Goal: Information Seeking & Learning: Learn about a topic

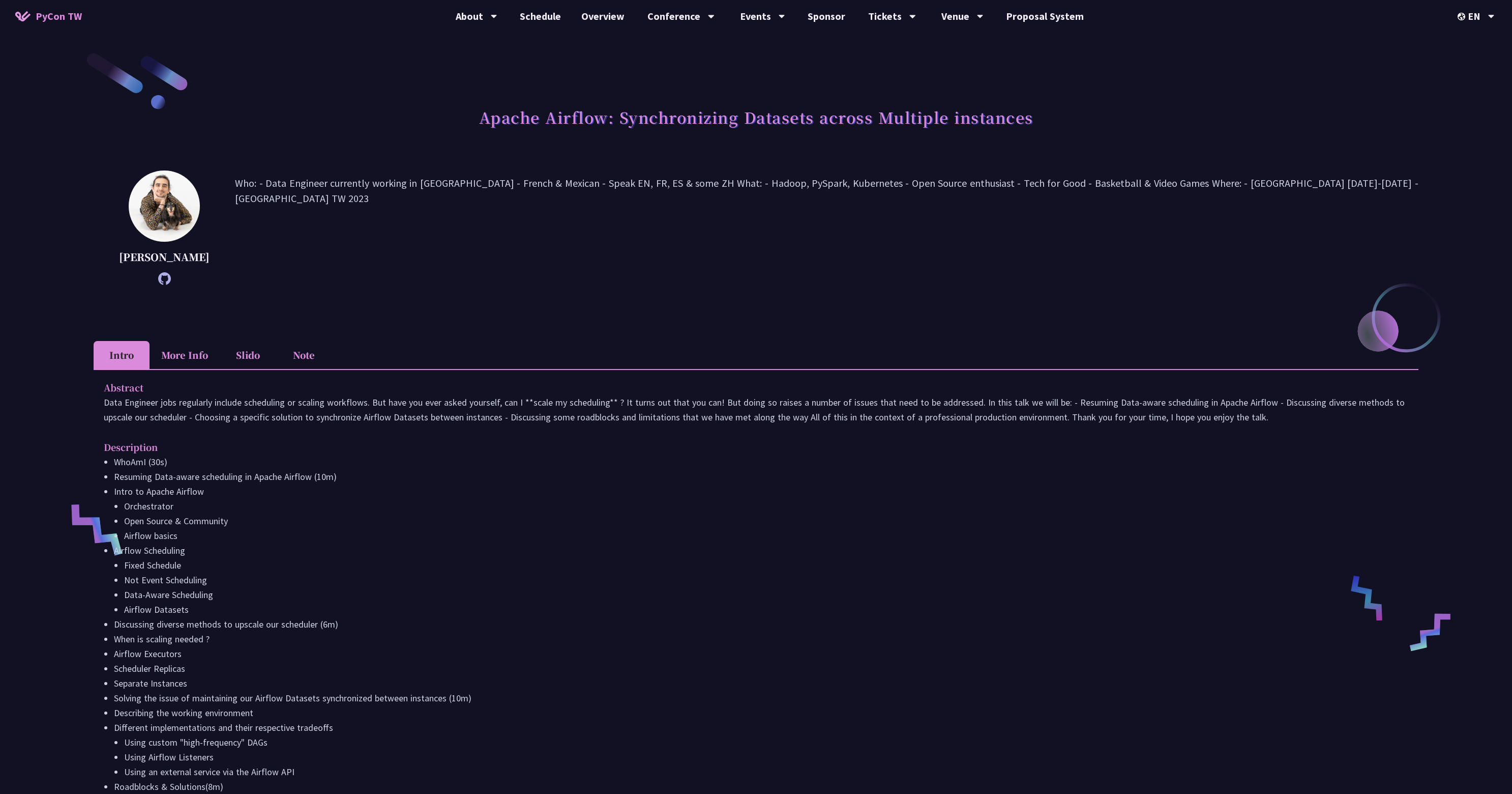
click at [190, 214] on img at bounding box center [164, 206] width 71 height 71
drag, startPoint x: 329, startPoint y: 183, endPoint x: 613, endPoint y: 188, distance: 284.0
click at [613, 188] on p "Who: - Data Engineer currently working in [GEOGRAPHIC_DATA] - French & Mexican …" at bounding box center [826, 227] width 1183 height 104
drag, startPoint x: 629, startPoint y: 187, endPoint x: 774, endPoint y: 187, distance: 145.0
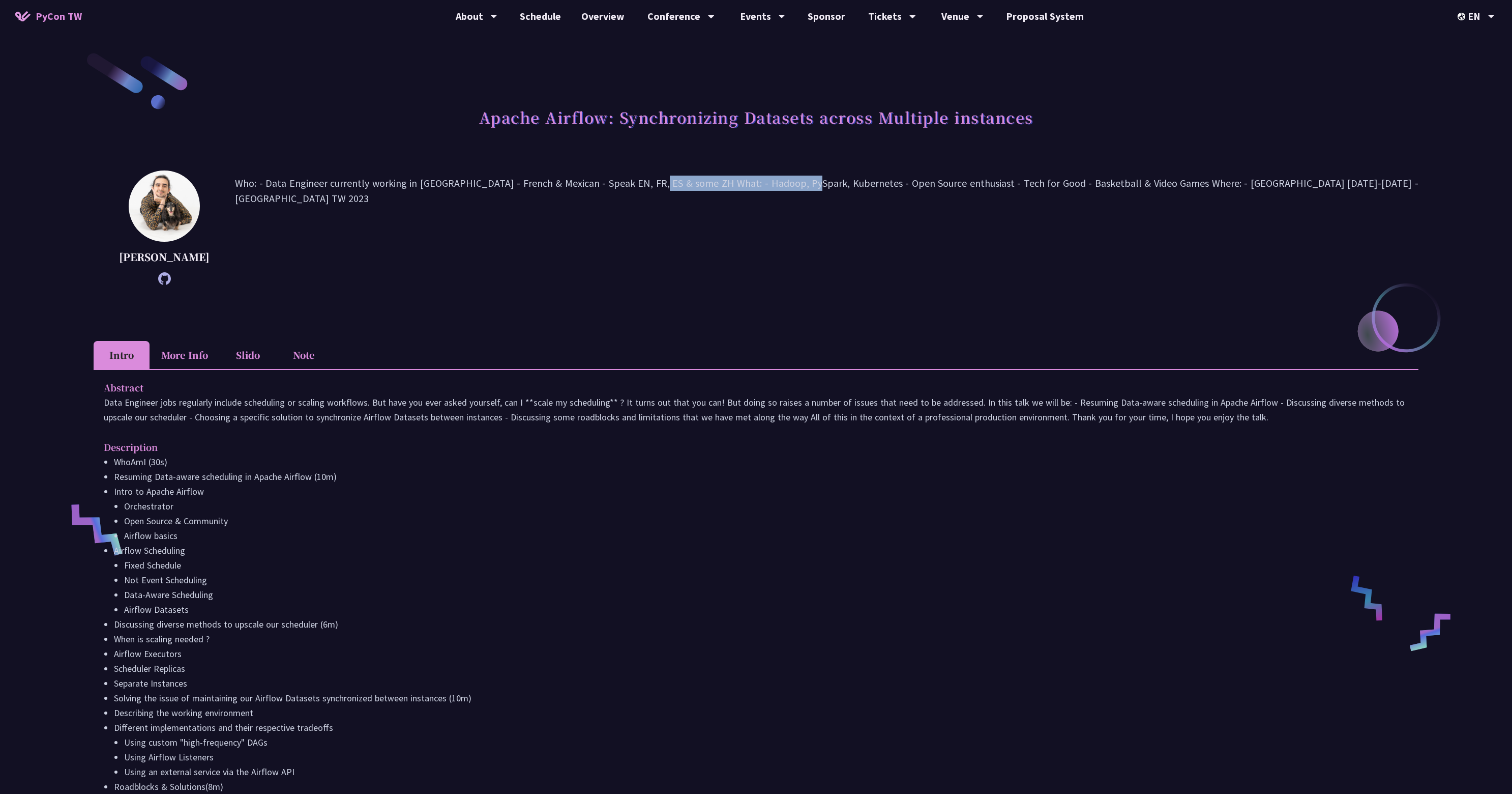
click at [774, 187] on p "Who: - Data Engineer currently working in [GEOGRAPHIC_DATA] - French & Mexican …" at bounding box center [826, 227] width 1183 height 104
drag, startPoint x: 786, startPoint y: 183, endPoint x: 475, endPoint y: 183, distance: 311.0
click at [475, 183] on p "Who: - Data Engineer currently working in [GEOGRAPHIC_DATA] - French & Mexican …" at bounding box center [826, 227] width 1183 height 104
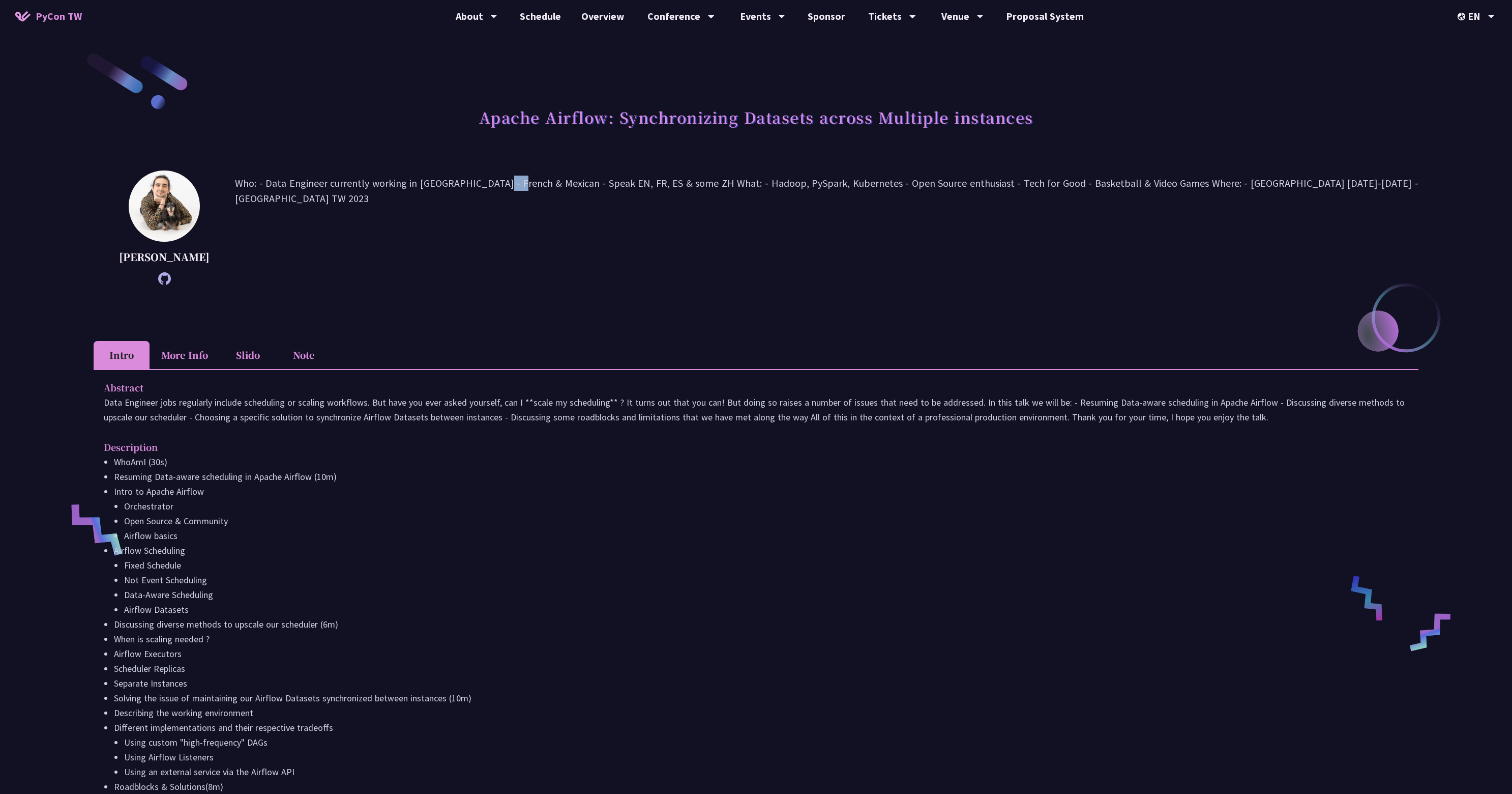
click at [475, 183] on p "Who: - Data Engineer currently working in [GEOGRAPHIC_DATA] - French & Mexican …" at bounding box center [826, 227] width 1183 height 104
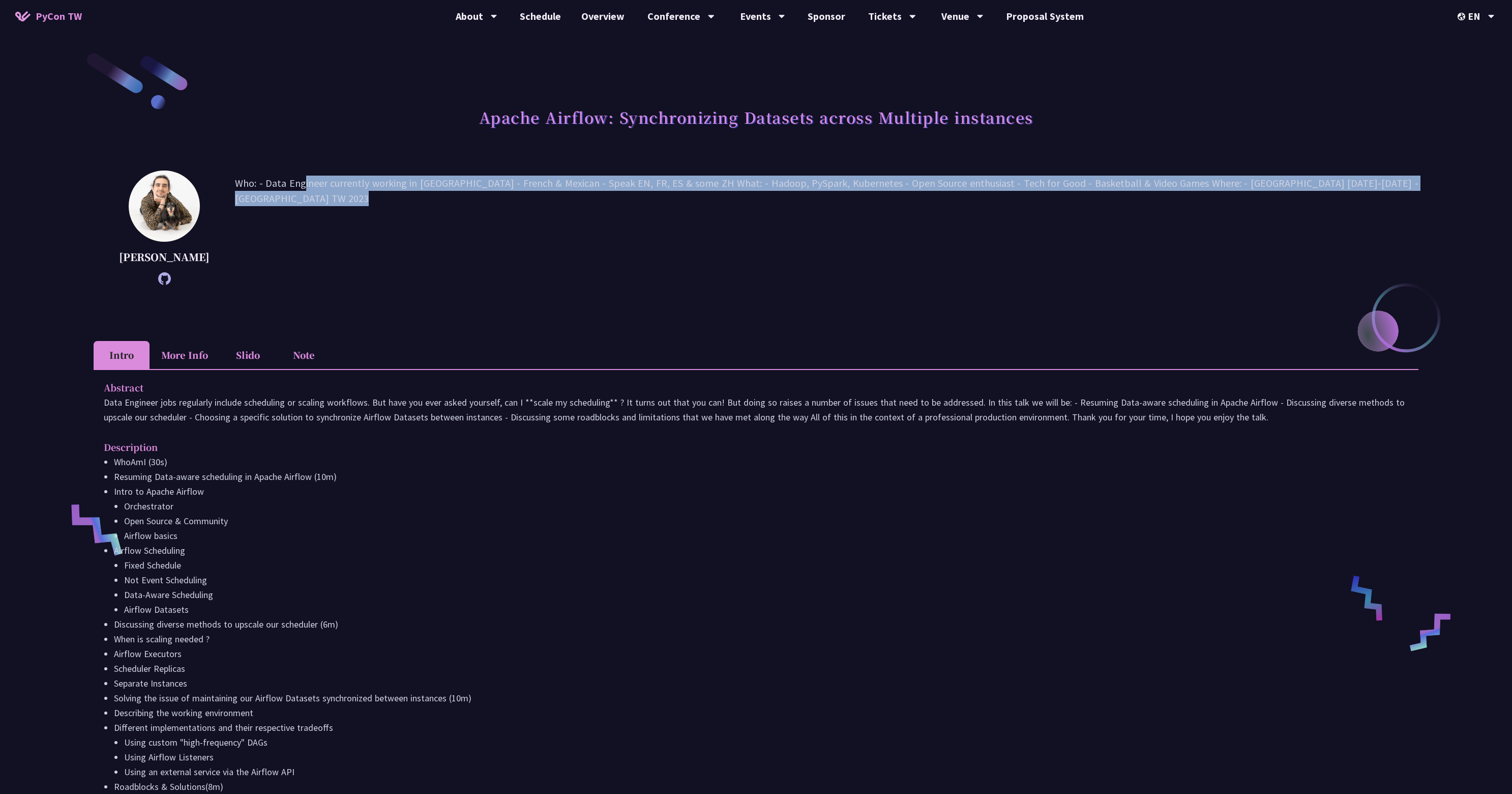
click at [475, 183] on p "Who: - Data Engineer currently working in [GEOGRAPHIC_DATA] - French & Mexican …" at bounding box center [826, 227] width 1183 height 104
click at [478, 183] on p "Who: - Data Engineer currently working in [GEOGRAPHIC_DATA] - French & Mexican …" at bounding box center [826, 227] width 1183 height 104
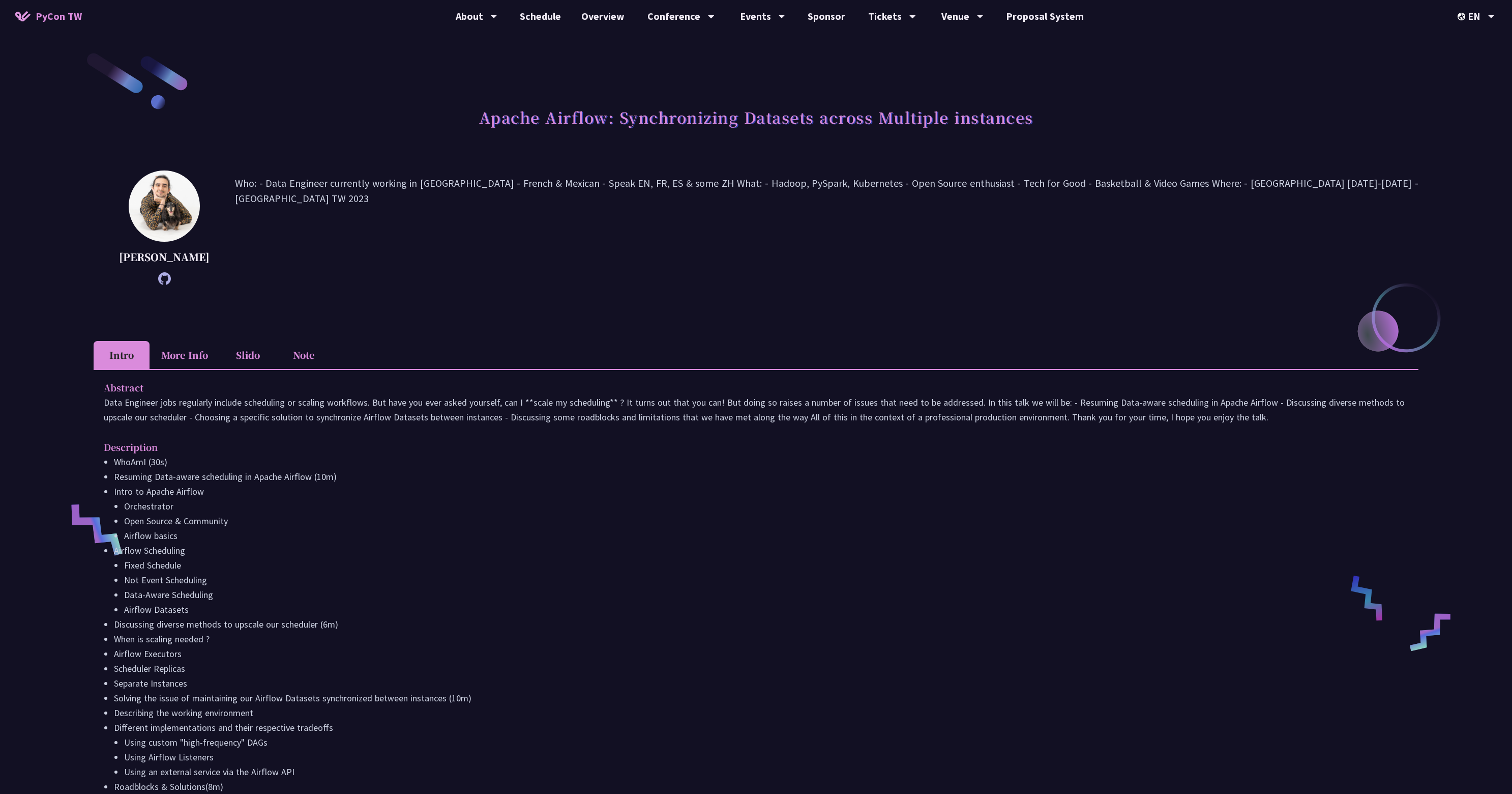
click at [490, 181] on p "Who: - Data Engineer currently working in [GEOGRAPHIC_DATA] - French & Mexican …" at bounding box center [826, 227] width 1183 height 104
drag, startPoint x: 570, startPoint y: 183, endPoint x: 810, endPoint y: 182, distance: 240.0
click at [810, 182] on p "Who: - Data Engineer currently working in [GEOGRAPHIC_DATA] - French & Mexican …" at bounding box center [826, 227] width 1183 height 104
drag, startPoint x: 818, startPoint y: 183, endPoint x: 611, endPoint y: 180, distance: 207.0
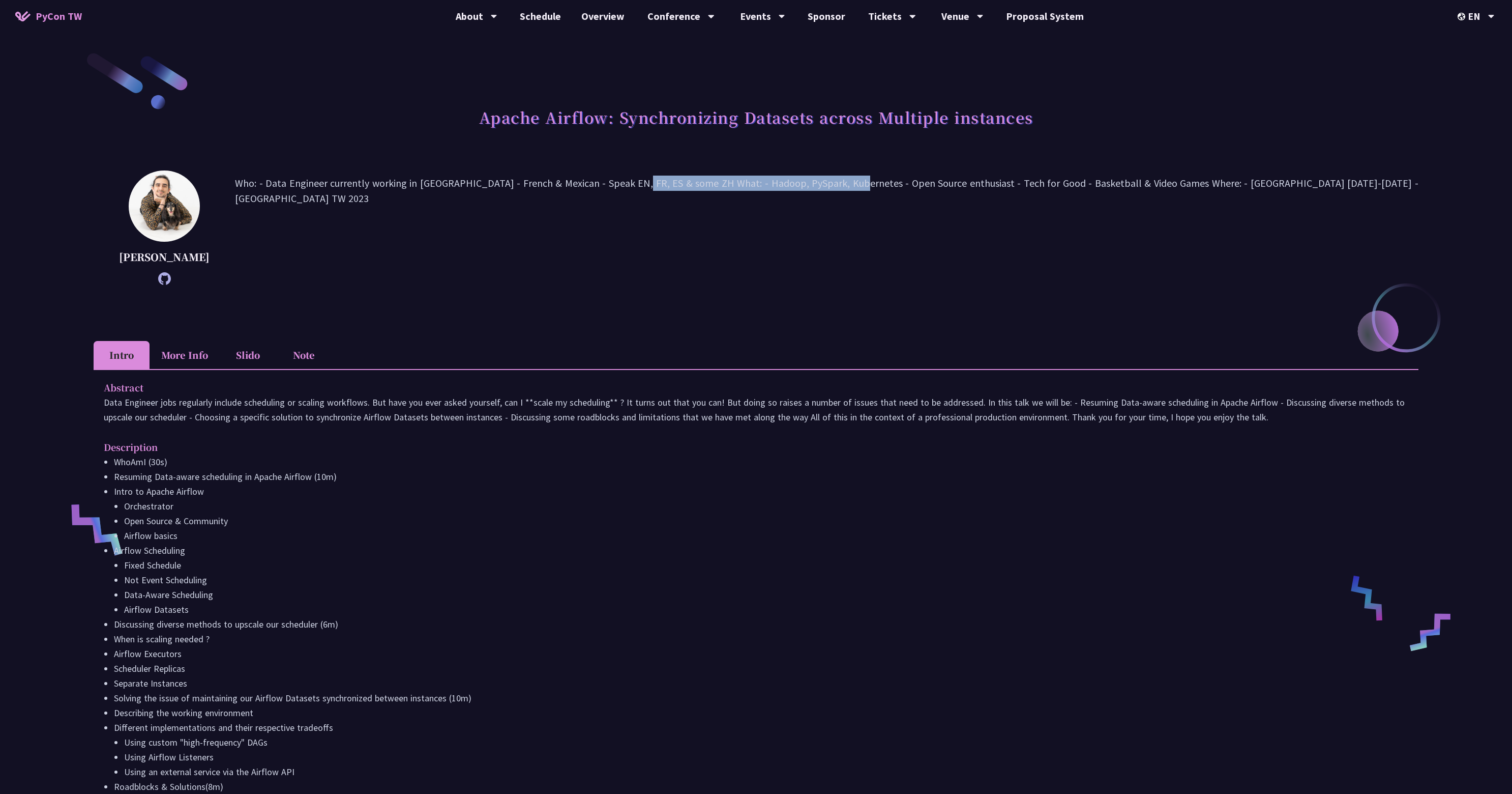
click at [611, 180] on p "Who: - Data Engineer currently working in [GEOGRAPHIC_DATA] - French & Mexican …" at bounding box center [826, 227] width 1183 height 104
drag, startPoint x: 607, startPoint y: 179, endPoint x: 961, endPoint y: 183, distance: 354.0
click at [961, 183] on p "Who: - Data Engineer currently working in [GEOGRAPHIC_DATA] - French & Mexican …" at bounding box center [826, 227] width 1183 height 104
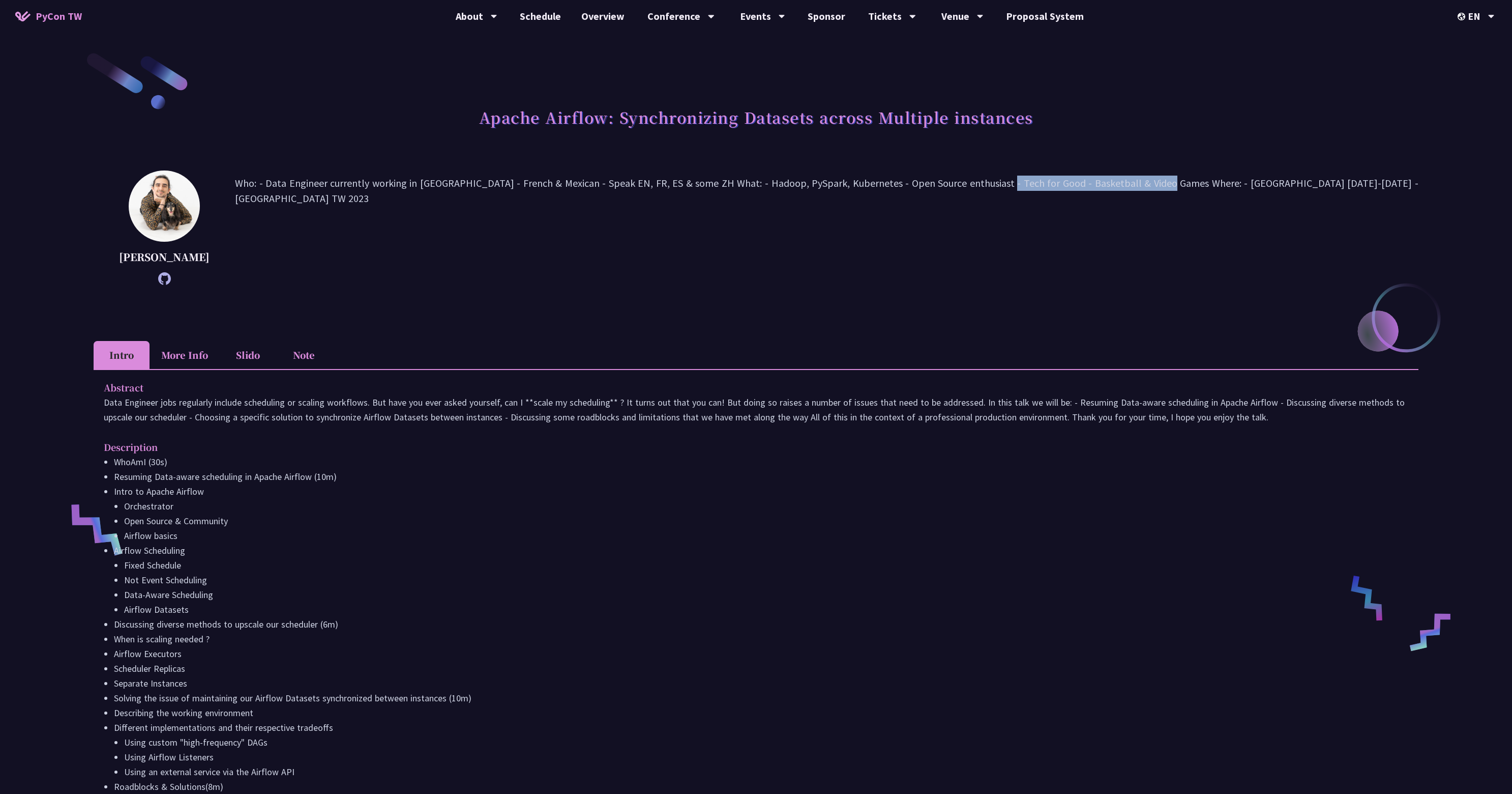
drag, startPoint x: 968, startPoint y: 183, endPoint x: 1125, endPoint y: 181, distance: 157.0
click at [1124, 181] on p "Who: - Data Engineer currently working in [GEOGRAPHIC_DATA] - French & Mexican …" at bounding box center [826, 227] width 1183 height 104
click at [1125, 181] on p "Who: - Data Engineer currently working in [GEOGRAPHIC_DATA] - French & Mexican …" at bounding box center [826, 227] width 1183 height 104
drag, startPoint x: 1263, startPoint y: 186, endPoint x: 907, endPoint y: 183, distance: 356.0
click at [907, 183] on p "Who: - Data Engineer currently working in [GEOGRAPHIC_DATA] - French & Mexican …" at bounding box center [826, 227] width 1183 height 104
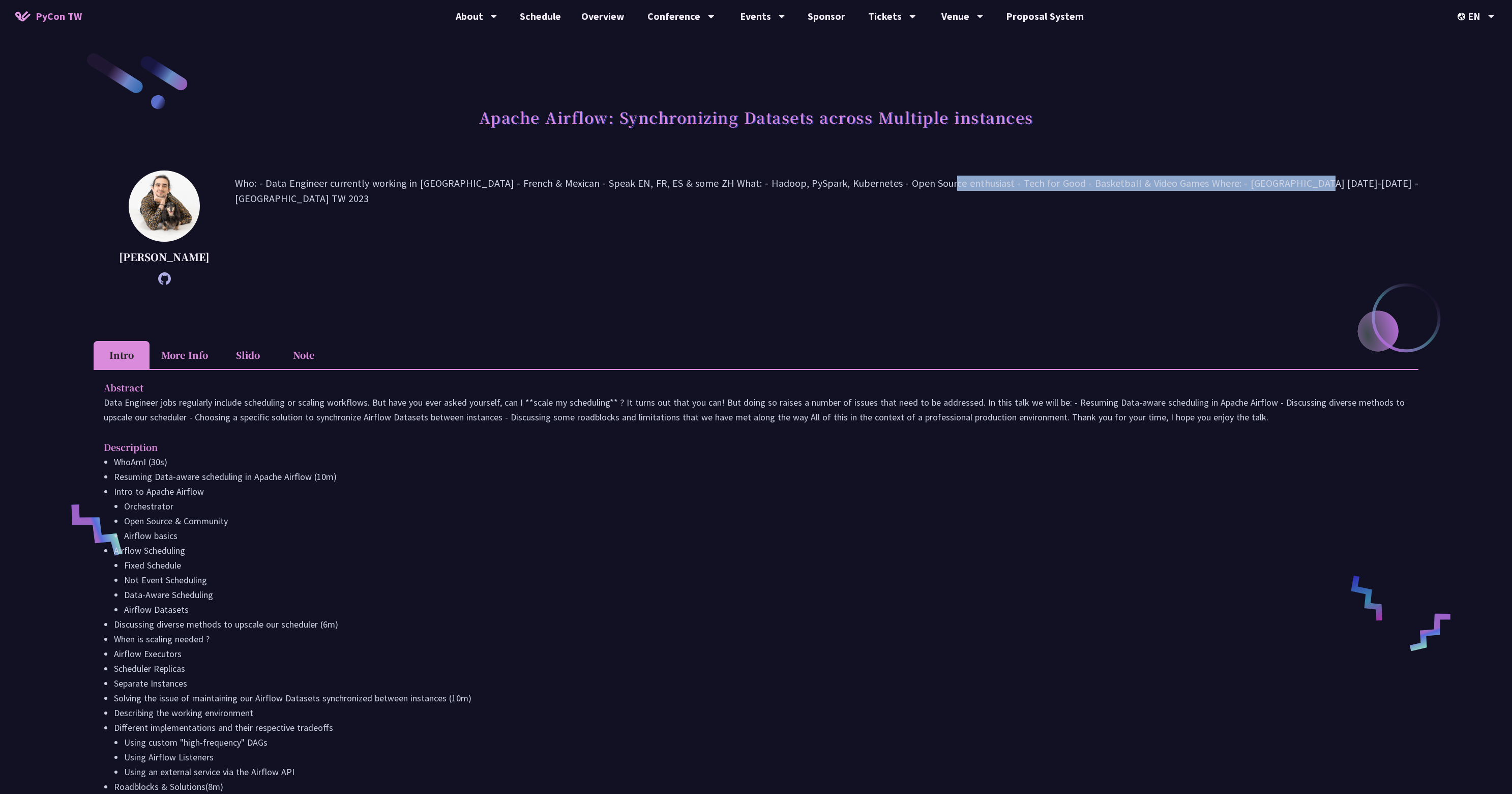
click at [907, 183] on p "Who: - Data Engineer currently working in [GEOGRAPHIC_DATA] - French & Mexican …" at bounding box center [826, 227] width 1183 height 104
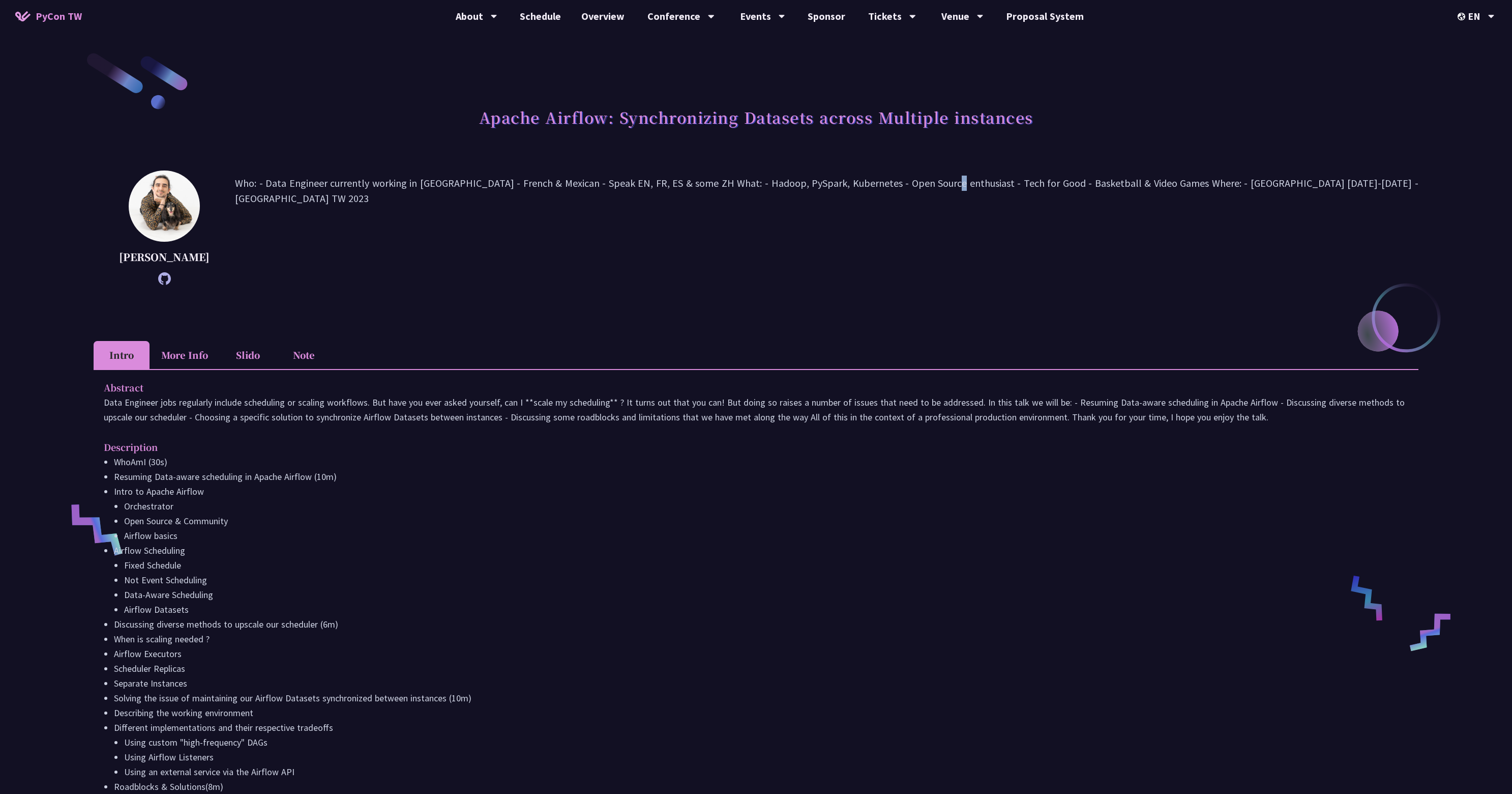
click at [907, 183] on p "Who: - Data Engineer currently working in [GEOGRAPHIC_DATA] - French & Mexican …" at bounding box center [826, 227] width 1183 height 104
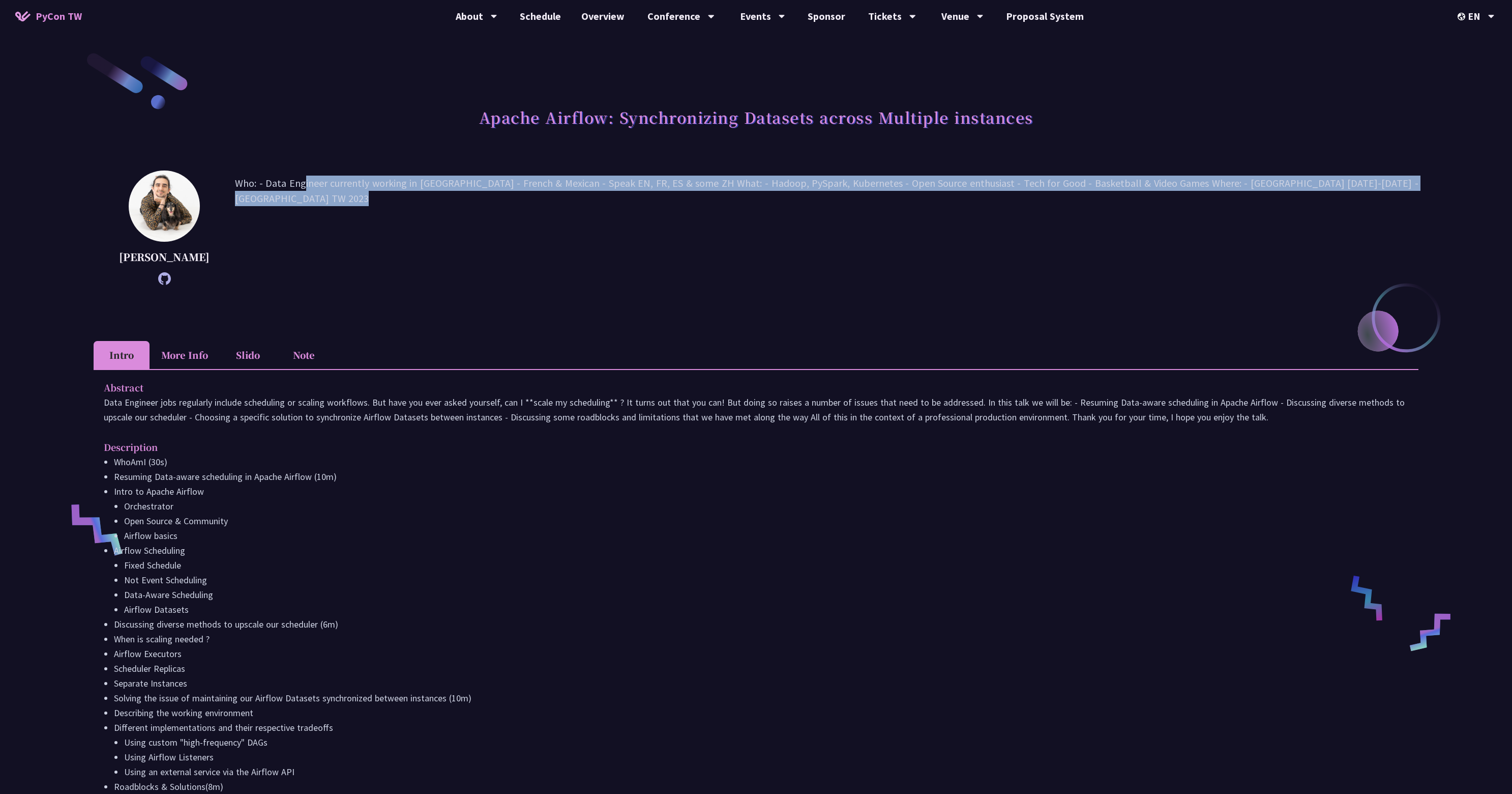
click at [907, 183] on p "Who: - Data Engineer currently working in [GEOGRAPHIC_DATA] - French & Mexican …" at bounding box center [826, 227] width 1183 height 104
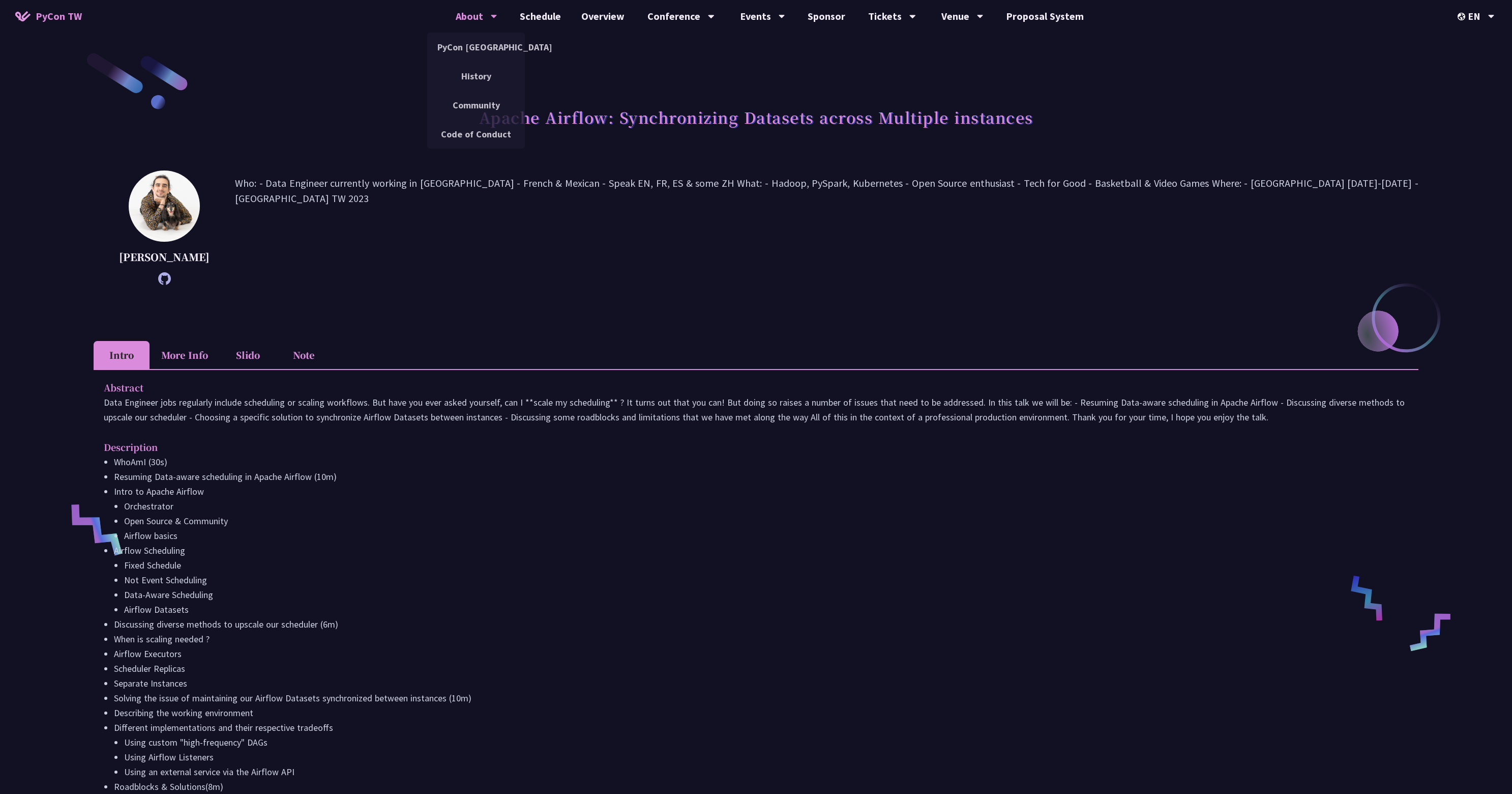
click at [491, 14] on div "About" at bounding box center [477, 16] width 41 height 33
click at [460, 230] on p "Who: - Data Engineer currently working in [GEOGRAPHIC_DATA] - French & Mexican …" at bounding box center [826, 227] width 1183 height 104
click at [202, 366] on li "More Info" at bounding box center [184, 355] width 70 height 28
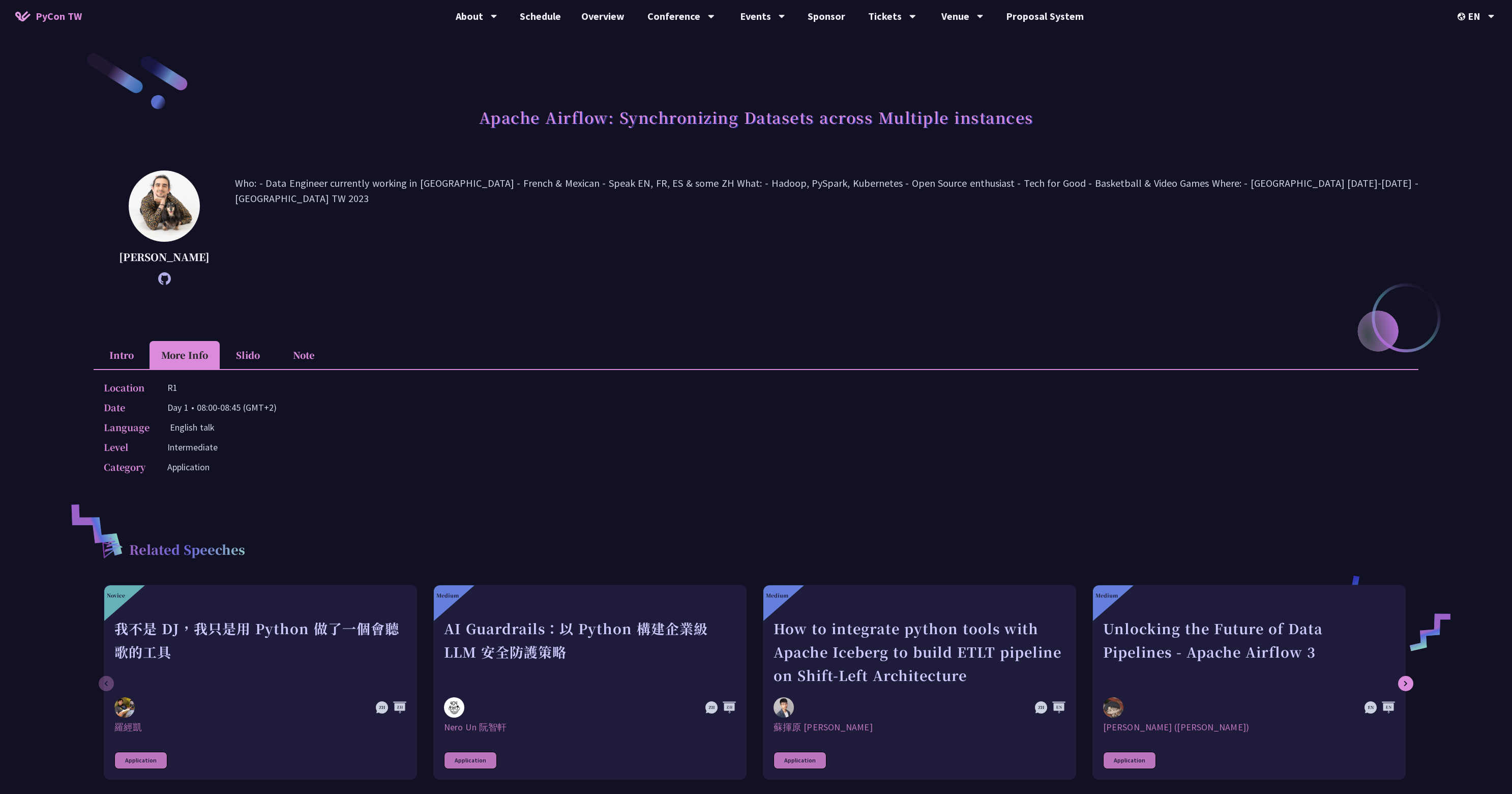
click at [245, 369] on li "Slido" at bounding box center [248, 355] width 56 height 28
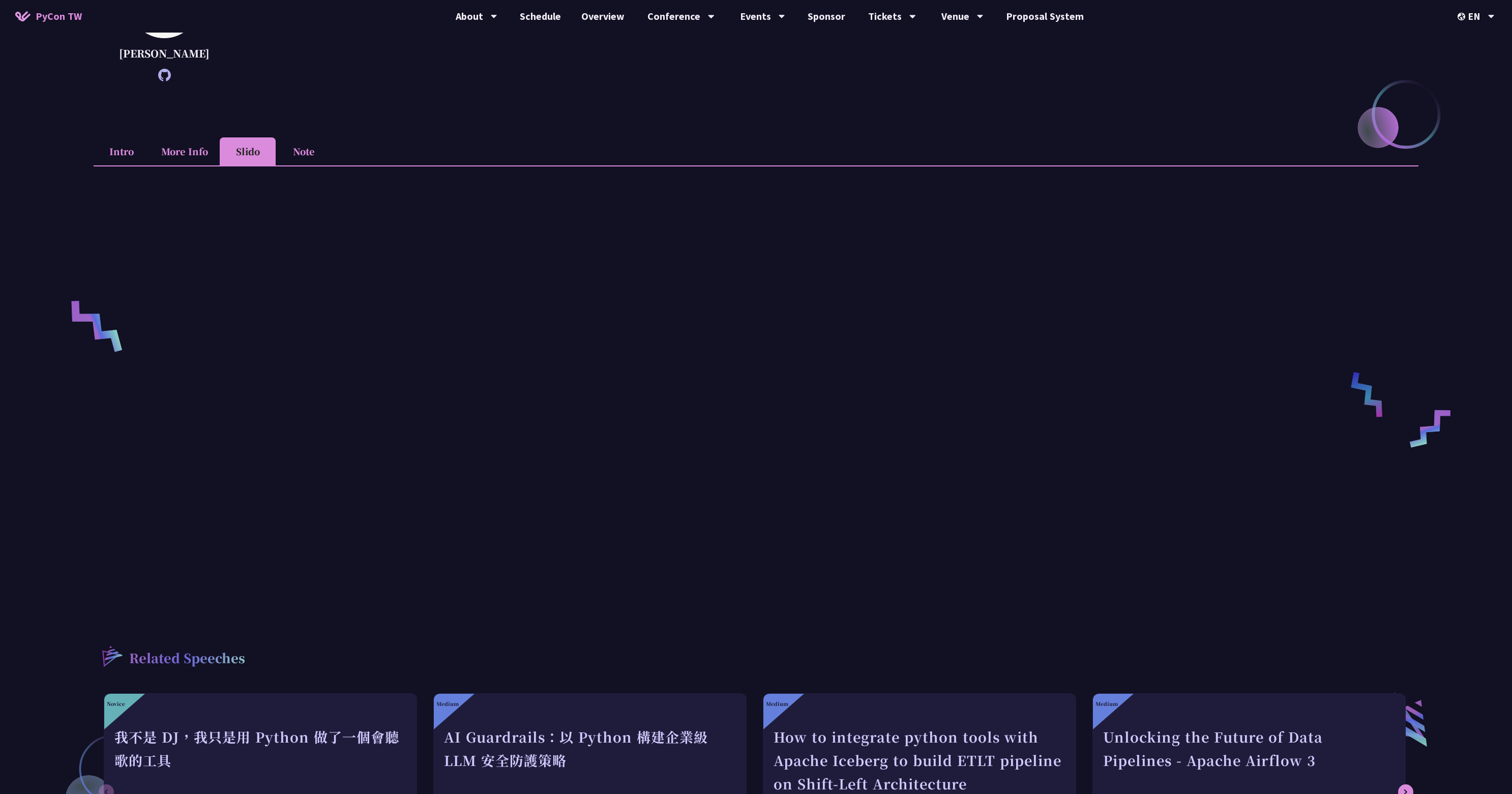
scroll to position [203, 0]
click at [303, 157] on li "Note" at bounding box center [304, 152] width 56 height 28
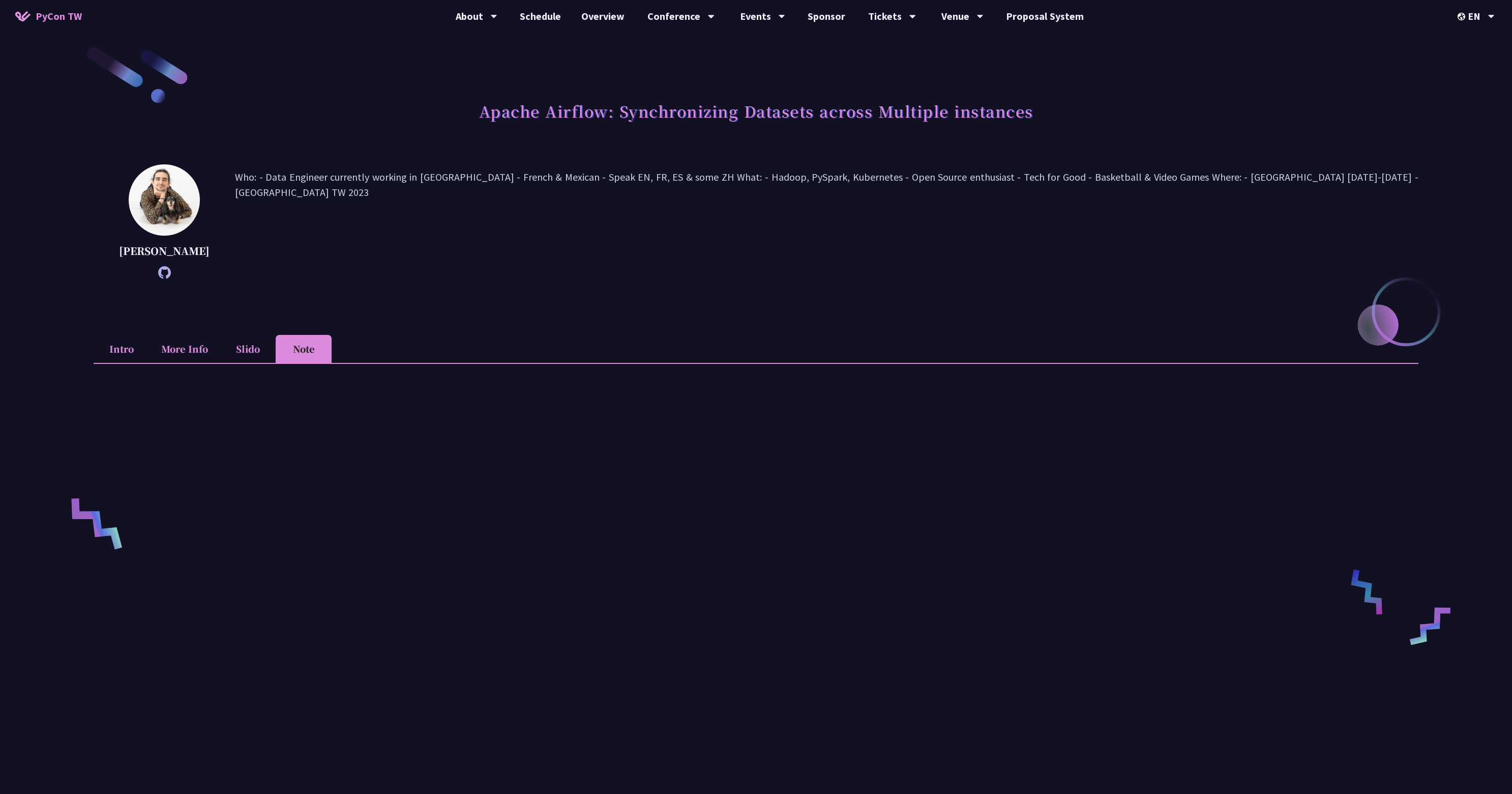
scroll to position [0, 0]
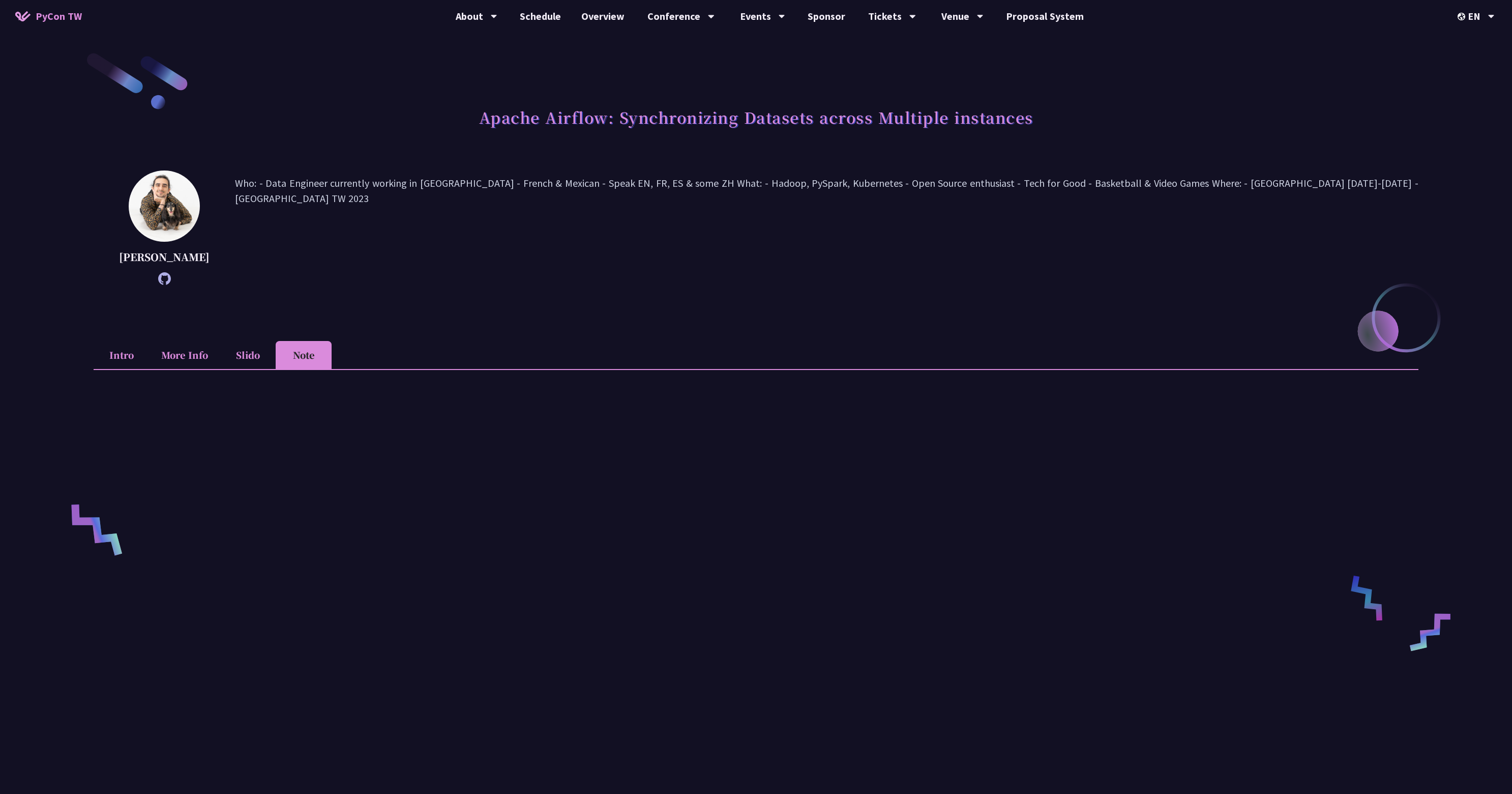
click at [171, 367] on li "More Info" at bounding box center [184, 355] width 70 height 28
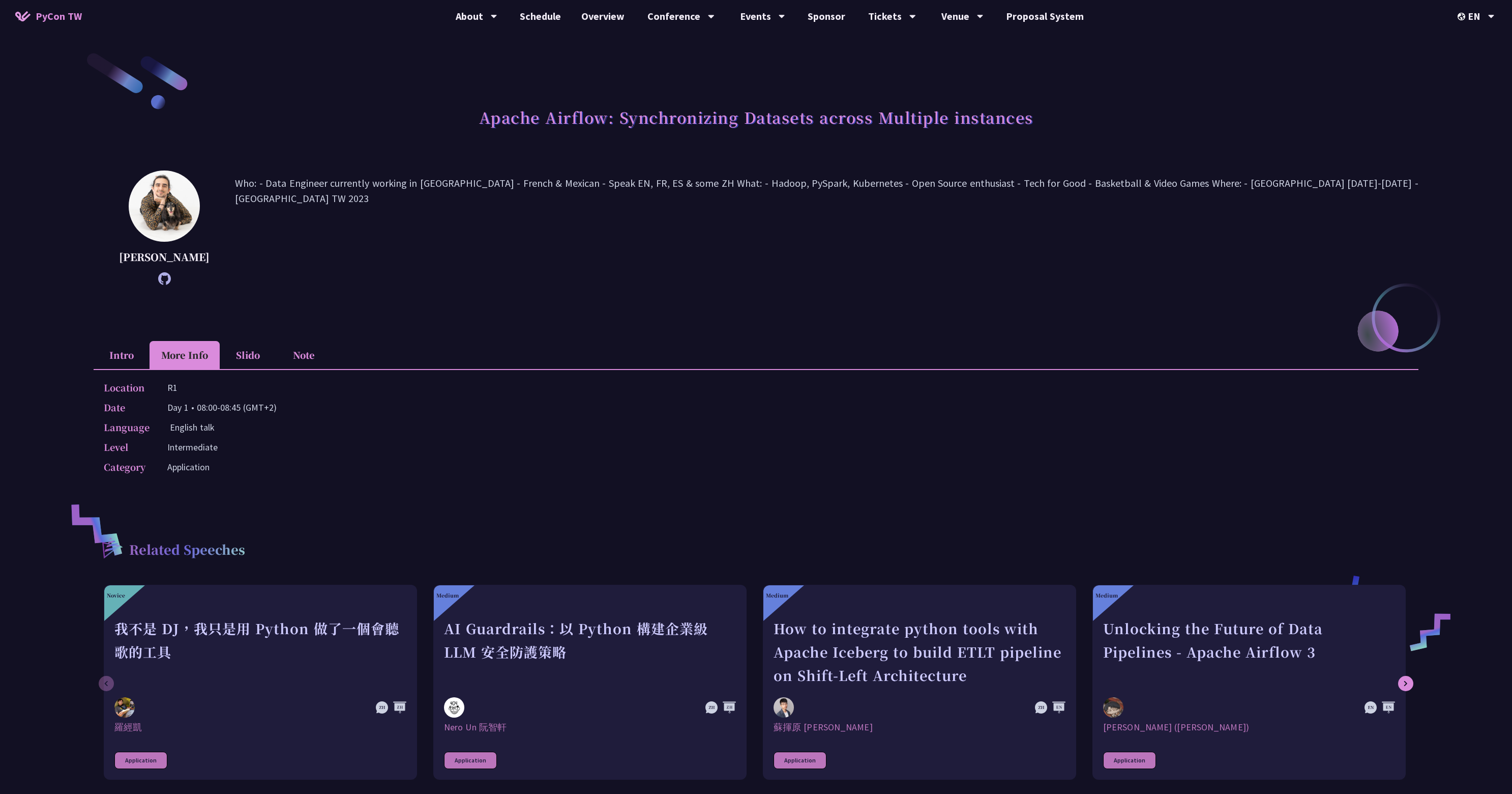
click at [125, 369] on li "Intro" at bounding box center [122, 355] width 56 height 28
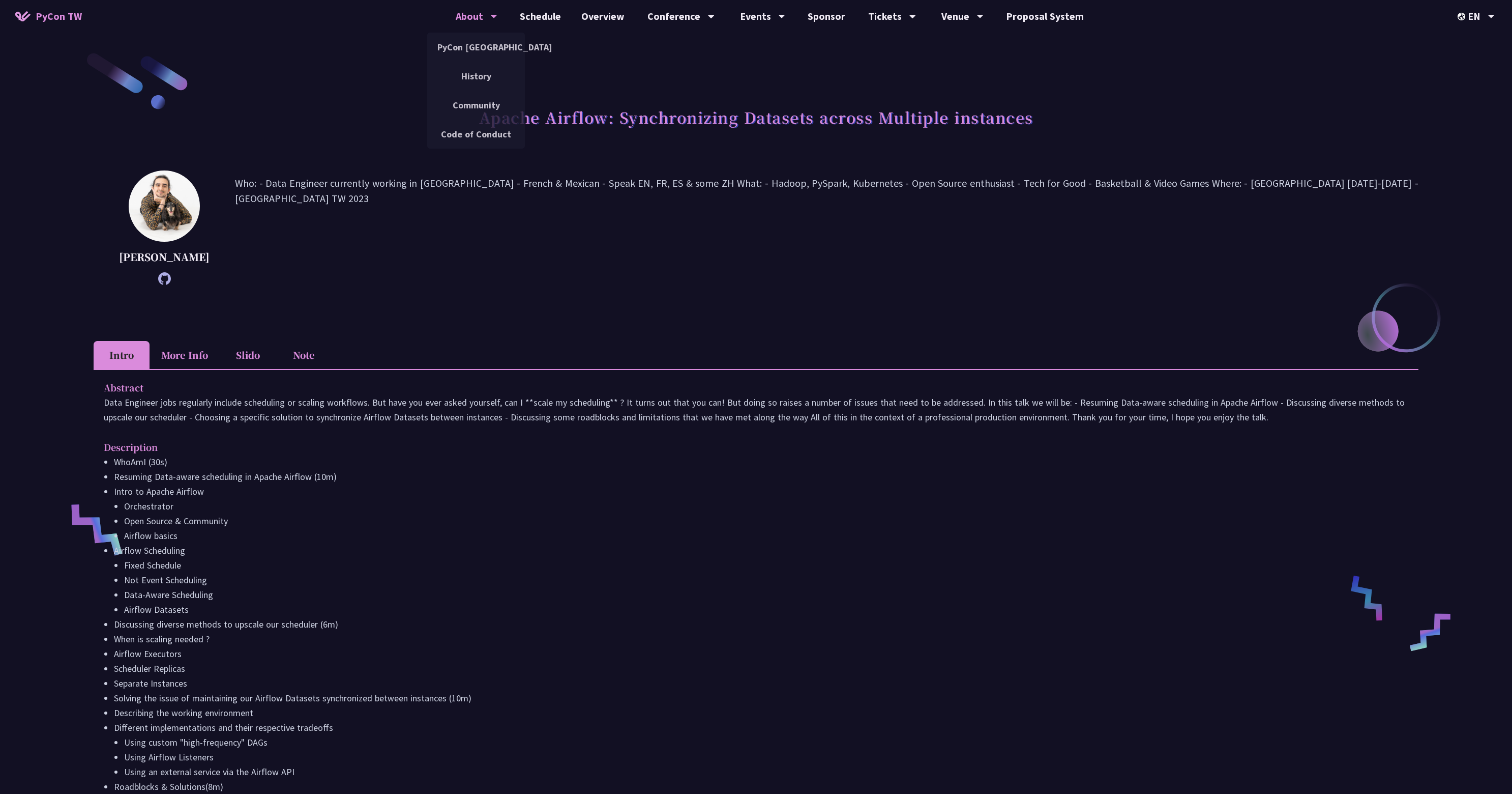
click at [472, 18] on div "About" at bounding box center [477, 16] width 41 height 33
click at [1035, 18] on link "Proposal System" at bounding box center [1044, 16] width 98 height 33
